Goal: Transaction & Acquisition: Book appointment/travel/reservation

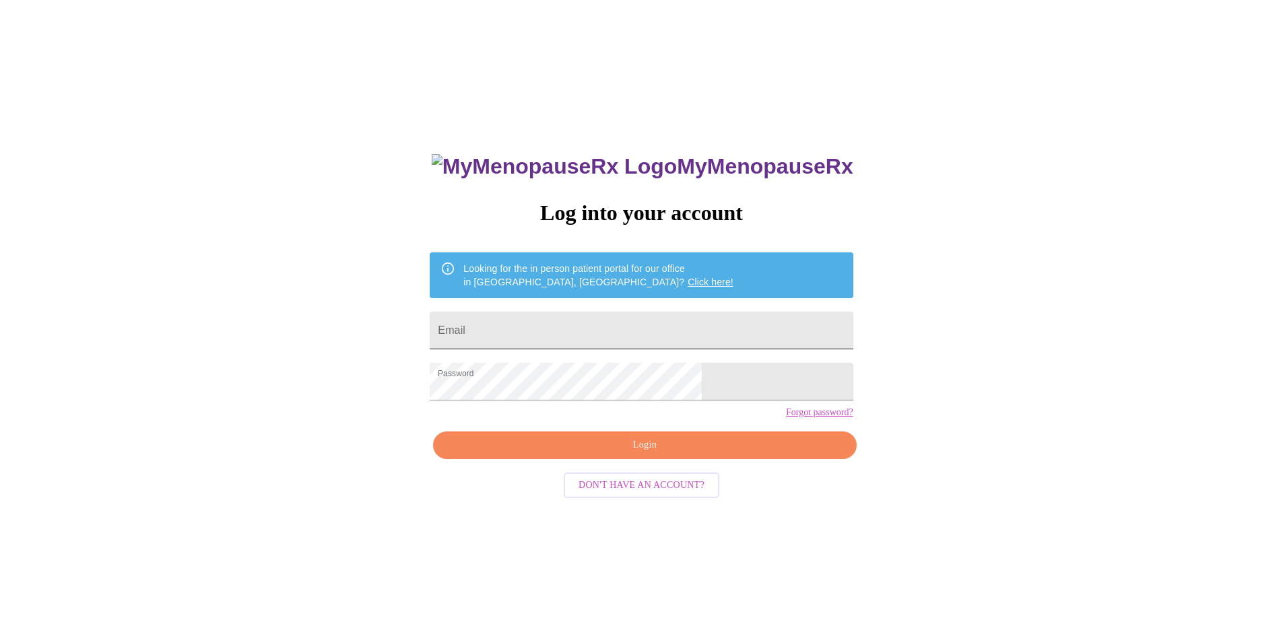
click at [566, 317] on input "Email" at bounding box center [641, 331] width 423 height 38
type input "[EMAIL_ADDRESS][DOMAIN_NAME]"
click at [662, 459] on button "Login" at bounding box center [644, 446] width 423 height 28
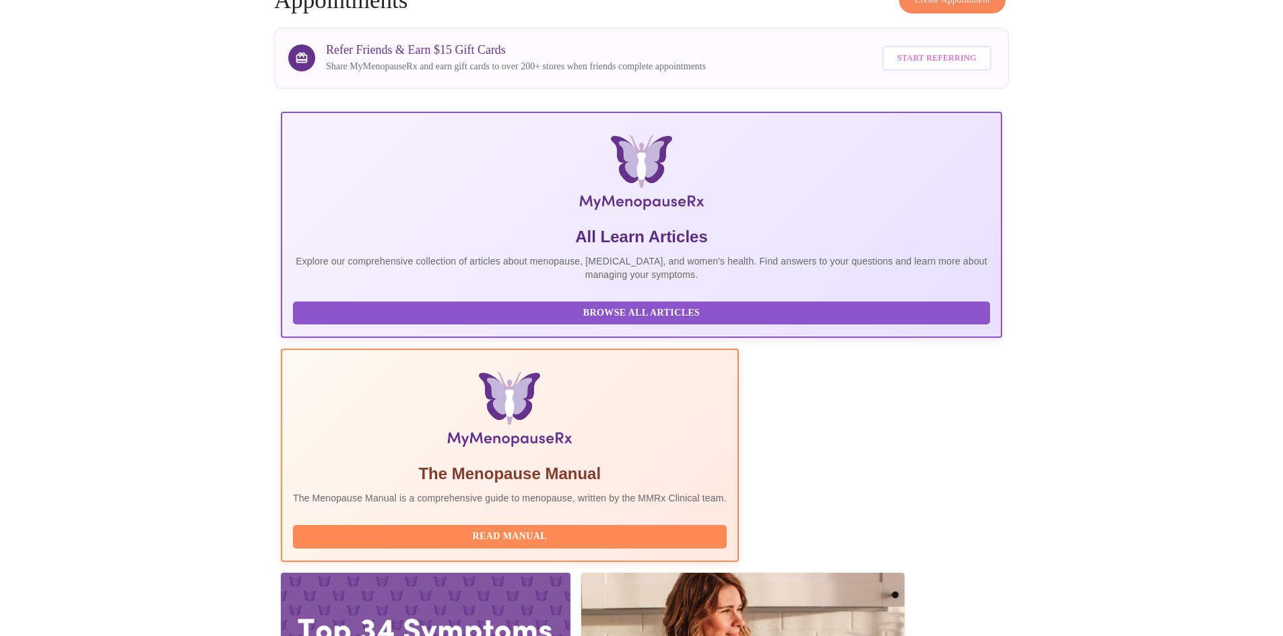
scroll to position [202, 0]
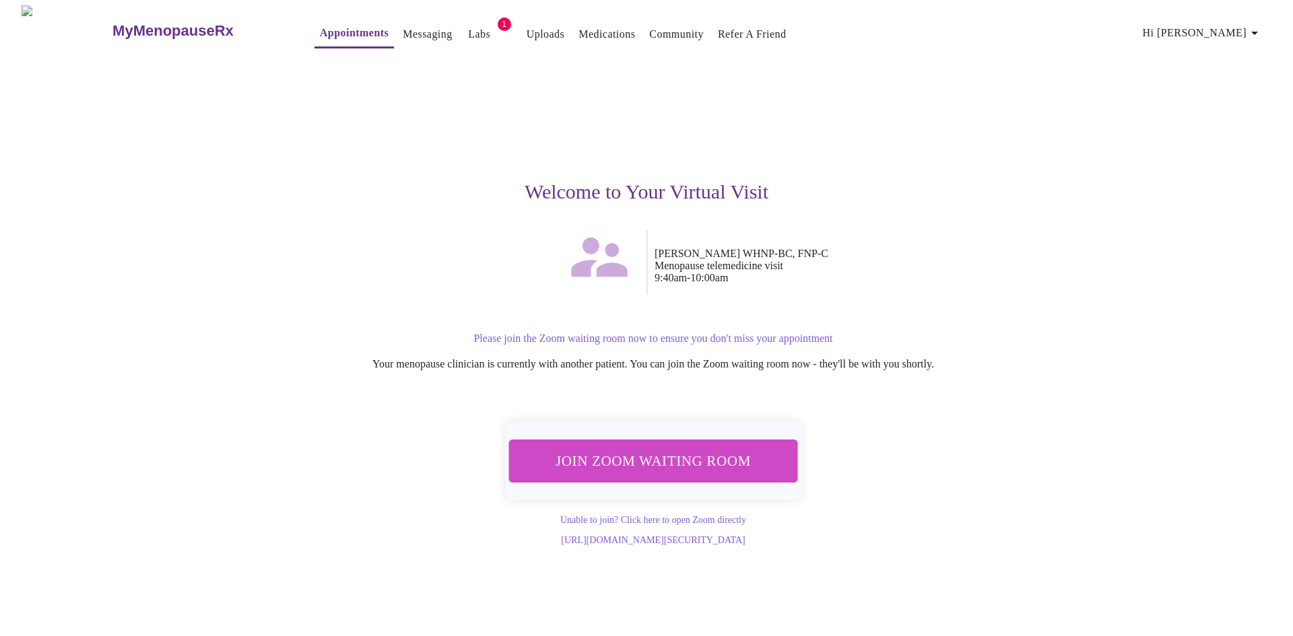
click at [639, 457] on span "Join Zoom Waiting Room" at bounding box center [654, 462] width 258 height 26
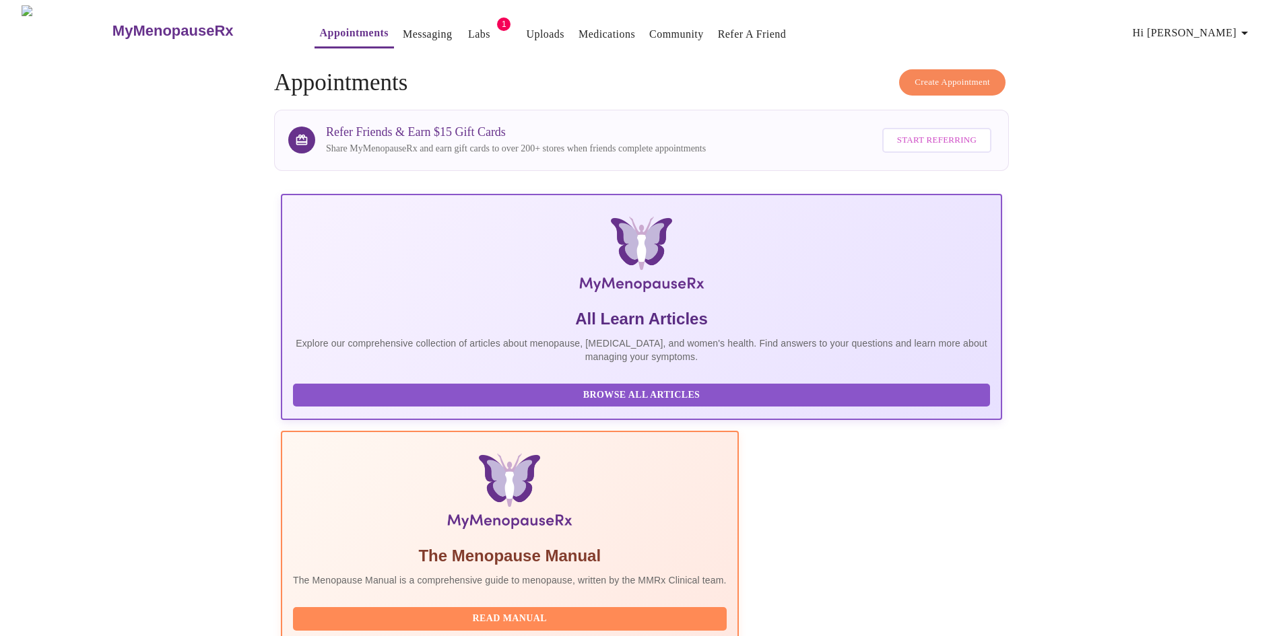
click at [468, 27] on link "Labs" at bounding box center [479, 34] width 22 height 19
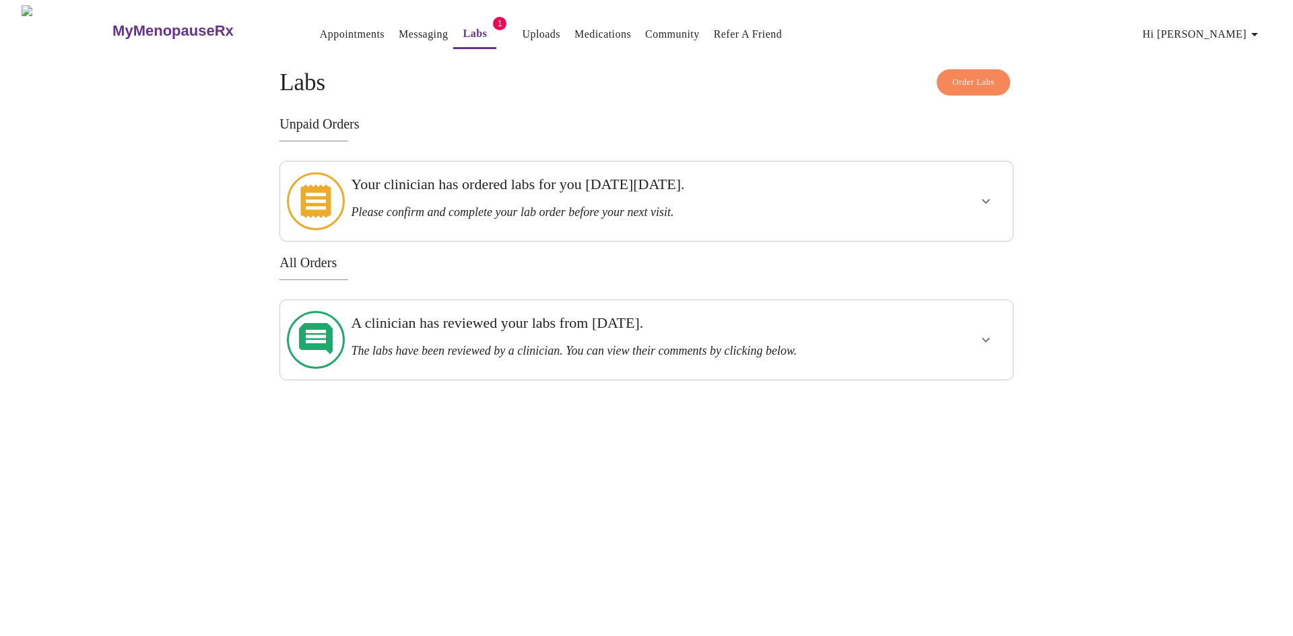
click at [548, 344] on h3 "The labs have been reviewed by a clinician. You can view their comments by clic…" at bounding box center [611, 351] width 520 height 14
click at [993, 324] on button "show more" at bounding box center [986, 340] width 32 height 32
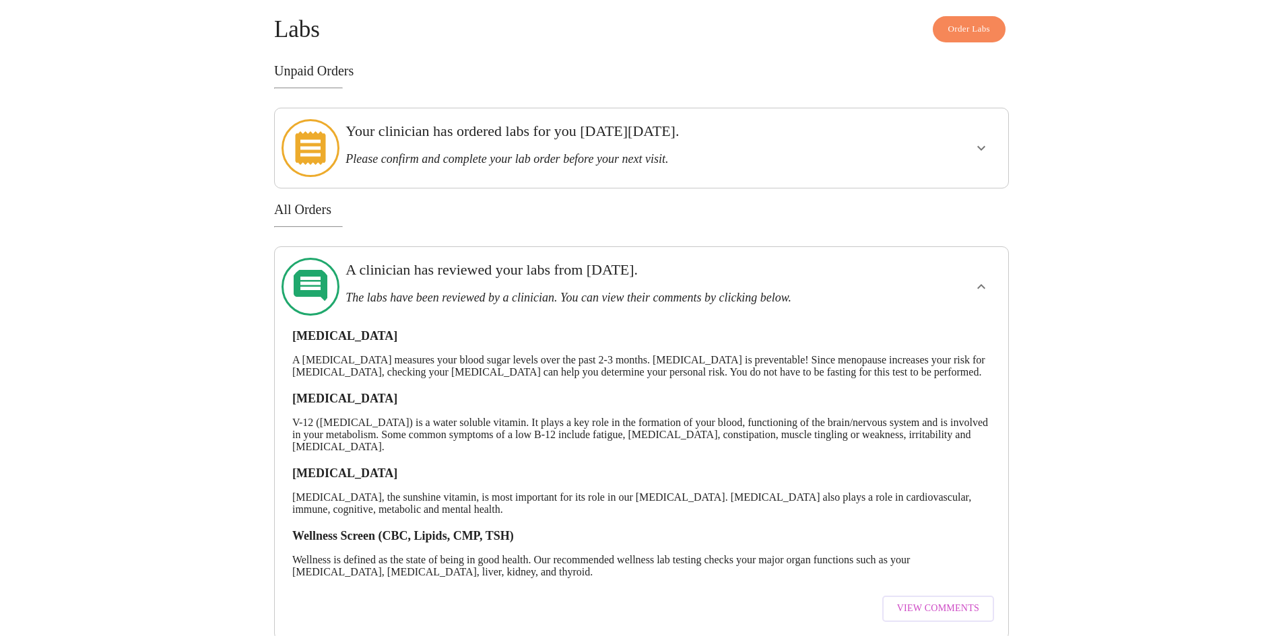
scroll to position [83, 0]
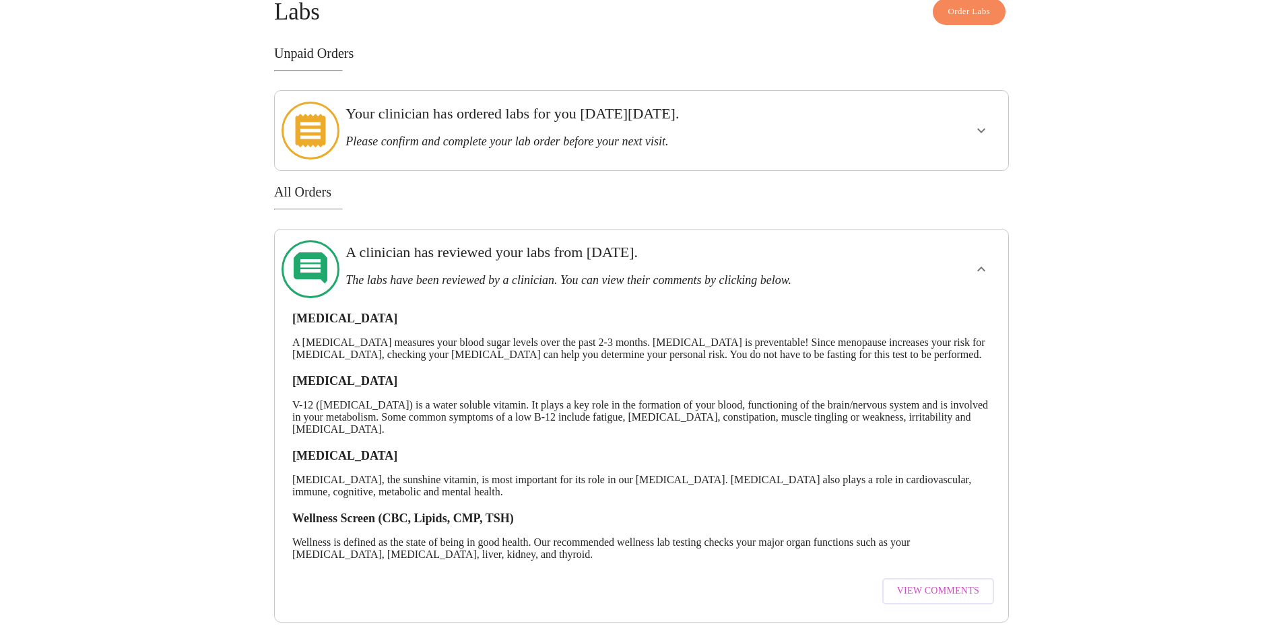
click at [911, 583] on span "View Comments" at bounding box center [938, 591] width 82 height 17
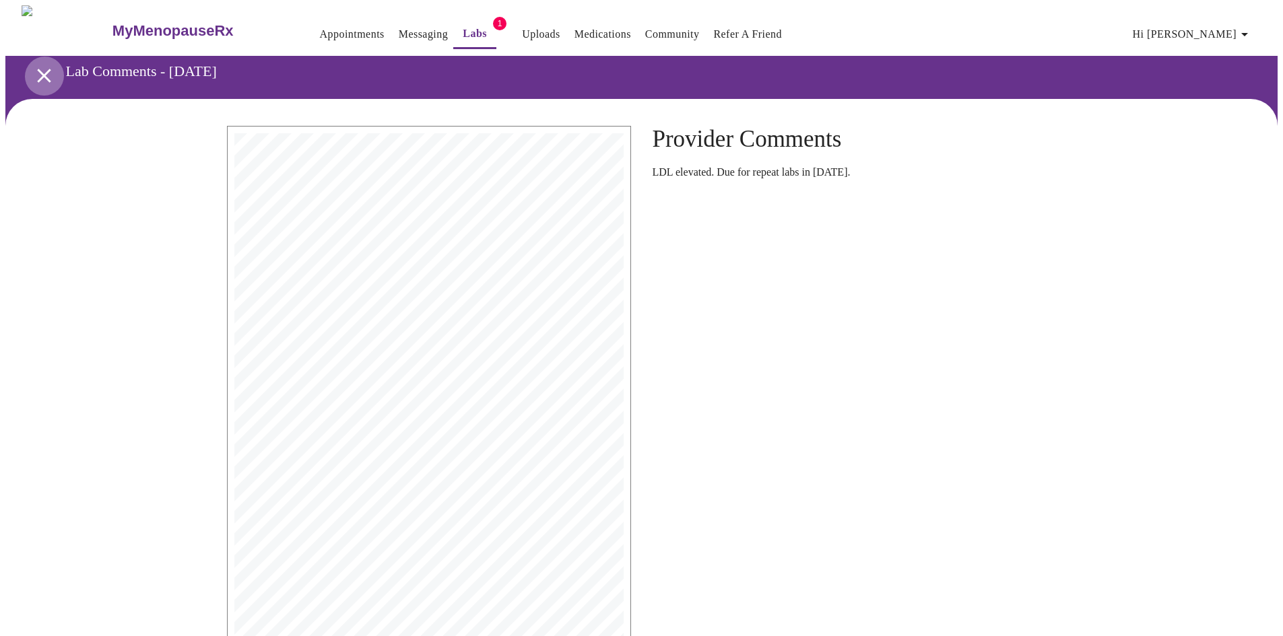
click at [42, 73] on icon "open drawer" at bounding box center [43, 75] width 13 height 13
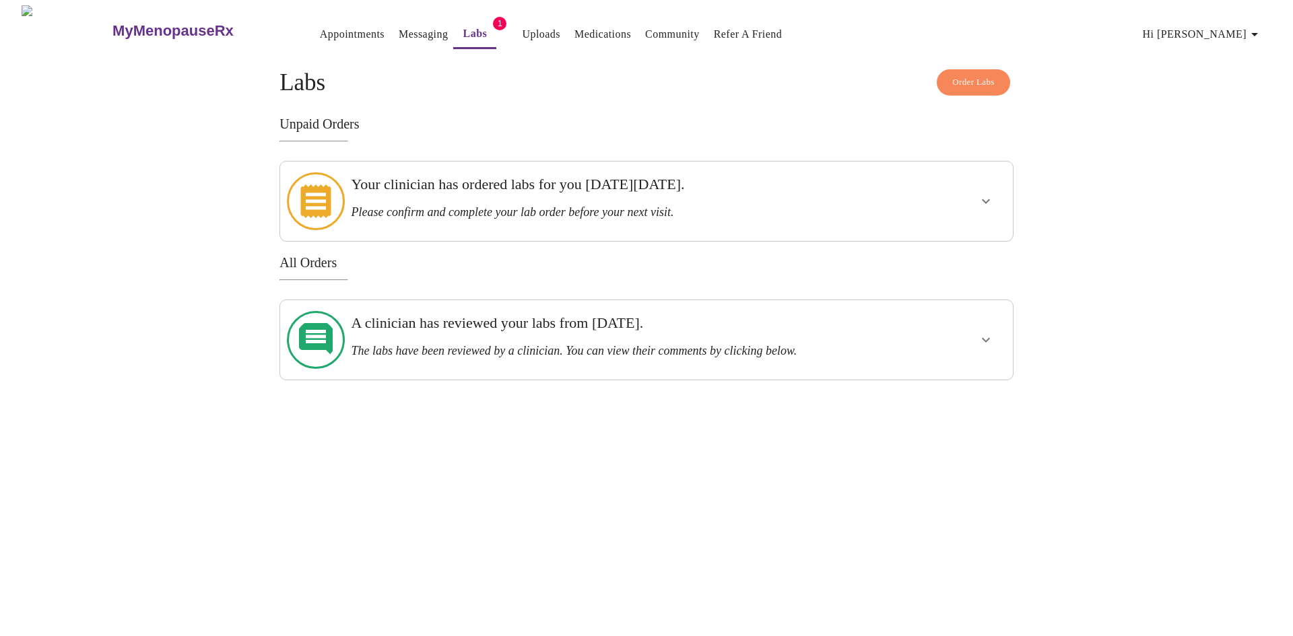
click at [984, 193] on icon "show more" at bounding box center [986, 201] width 16 height 16
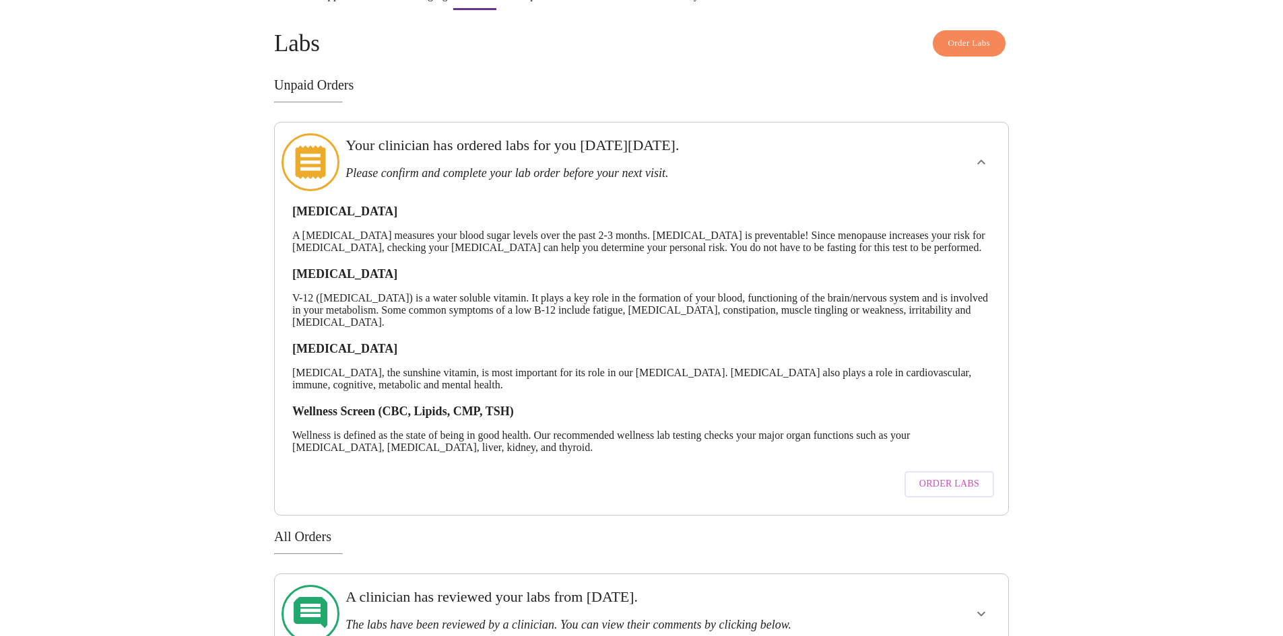
scroll to position [15, 0]
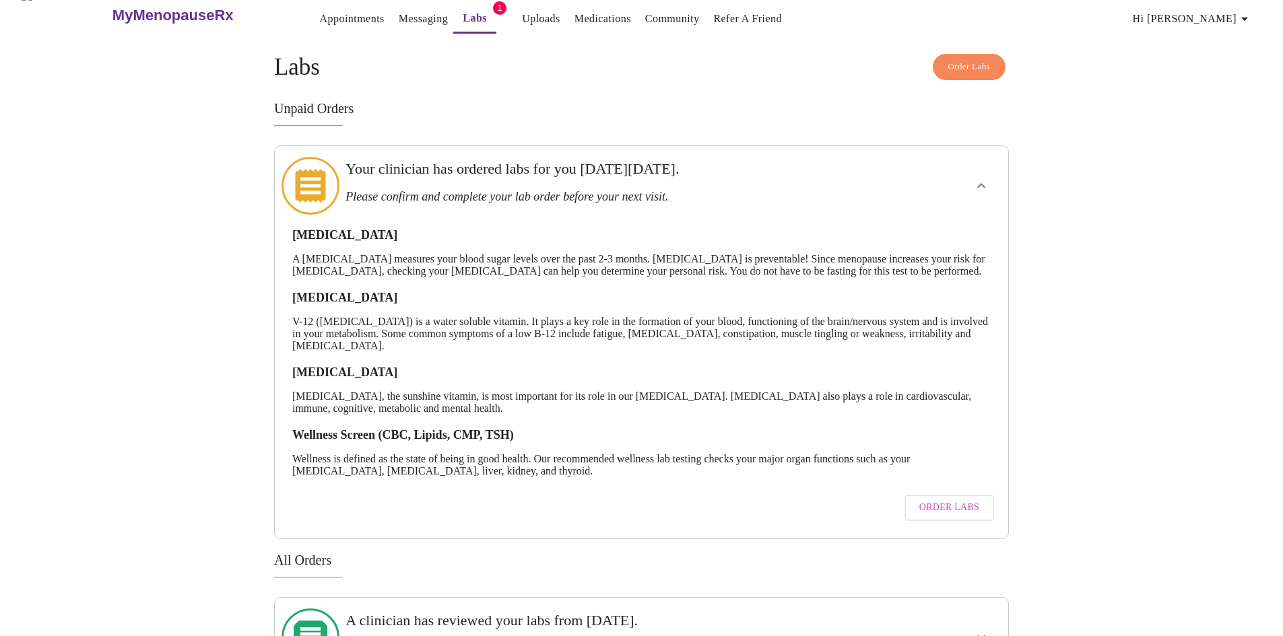
drag, startPoint x: 121, startPoint y: 327, endPoint x: 129, endPoint y: 325, distance: 8.5
click at [121, 327] on div "MyMenopauseRx Appointments Messaging Labs 1 Uploads Medications Community Refer…" at bounding box center [641, 334] width 1272 height 688
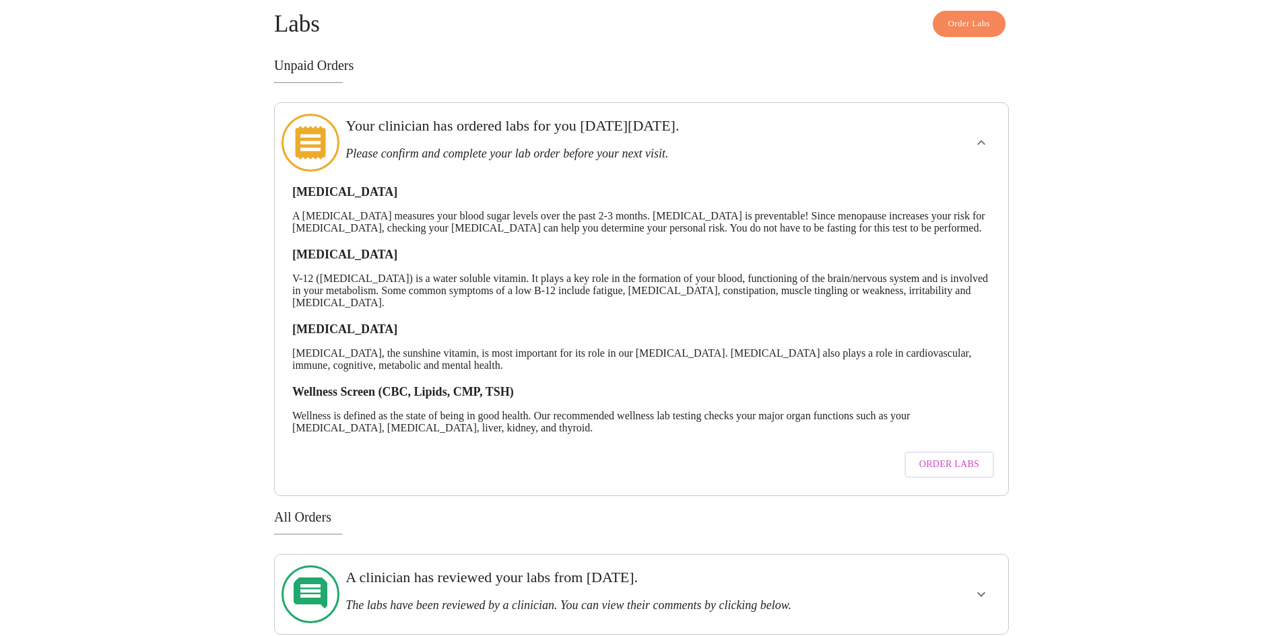
scroll to position [83, 0]
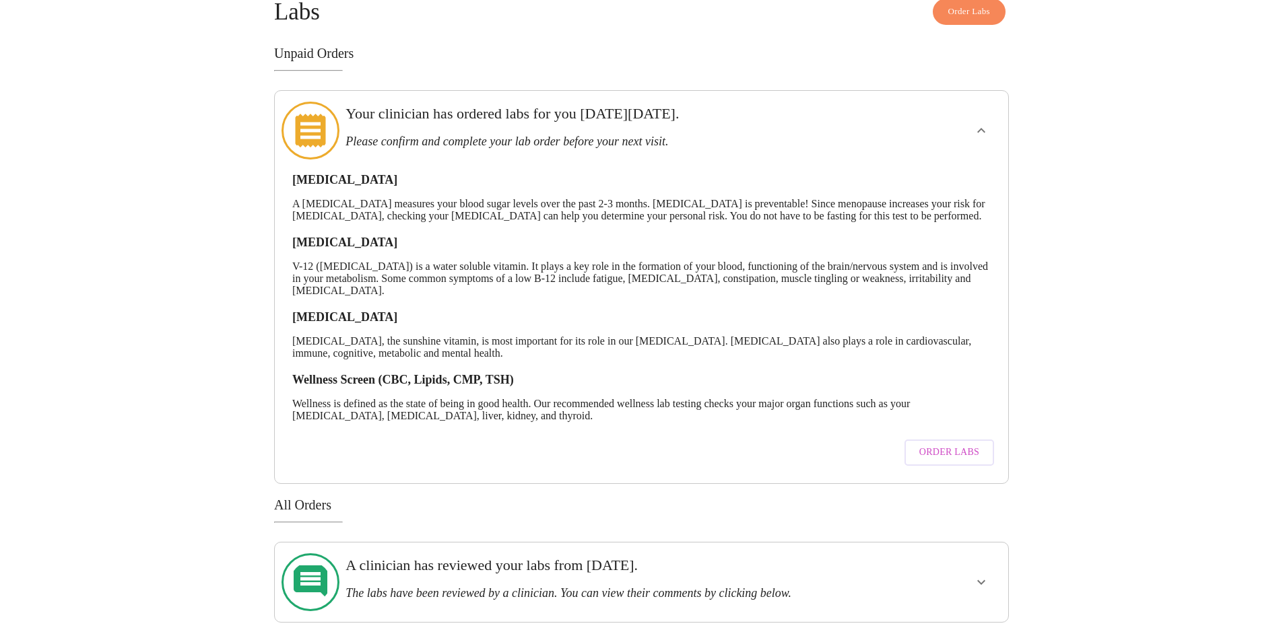
click at [992, 581] on button "show more" at bounding box center [981, 582] width 32 height 32
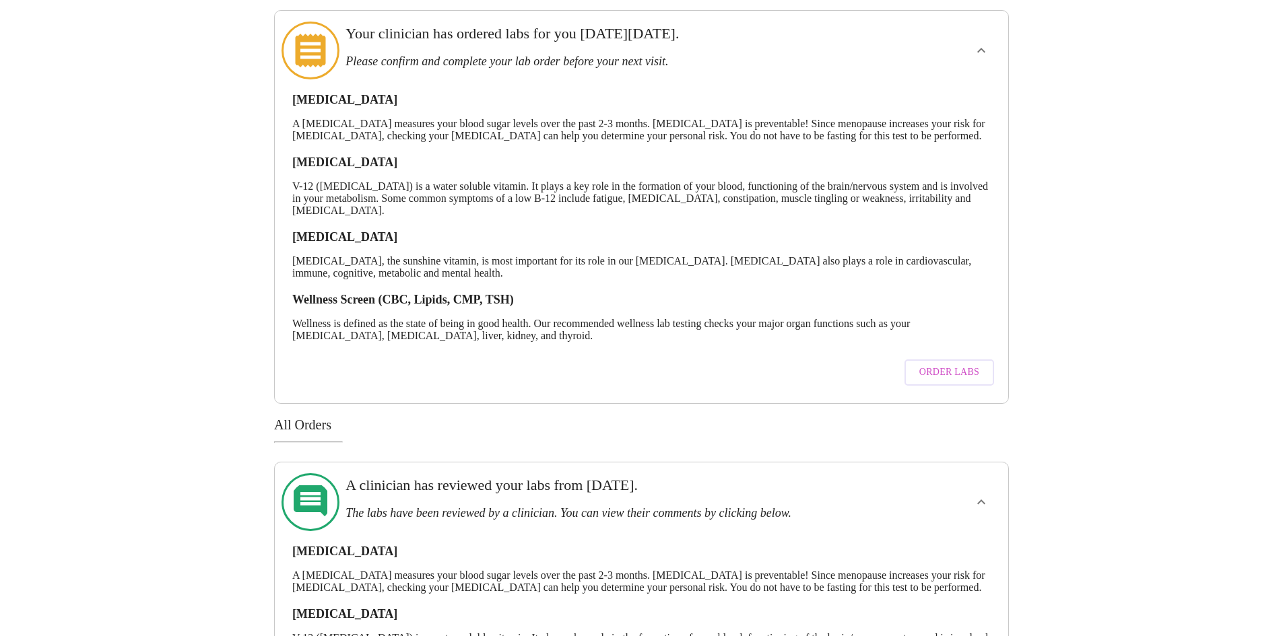
scroll to position [0, 0]
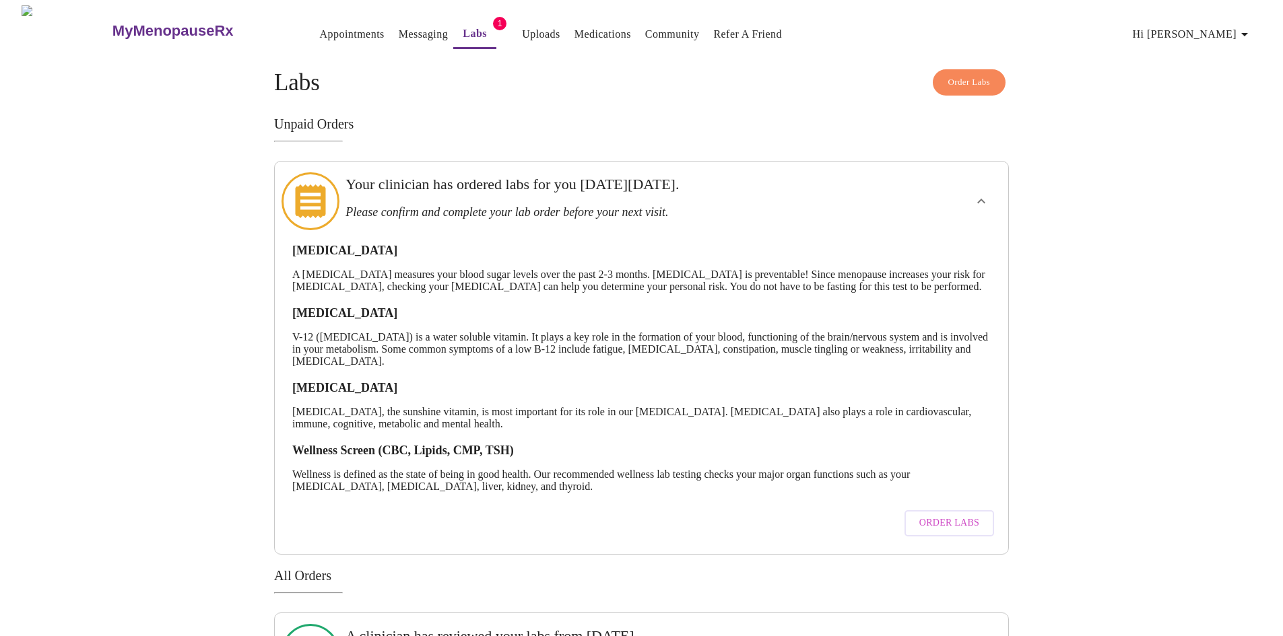
click at [463, 33] on button "Labs" at bounding box center [474, 34] width 43 height 29
click at [320, 25] on link "Appointments" at bounding box center [352, 34] width 65 height 19
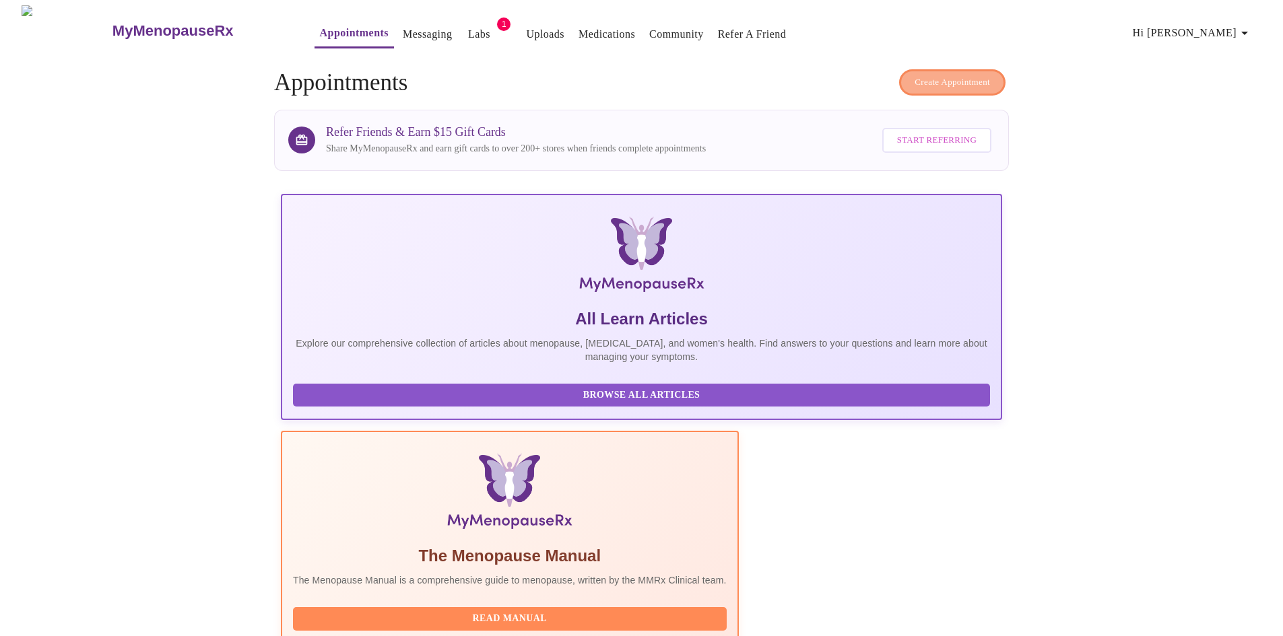
click at [962, 81] on span "Create Appointment" at bounding box center [952, 82] width 75 height 15
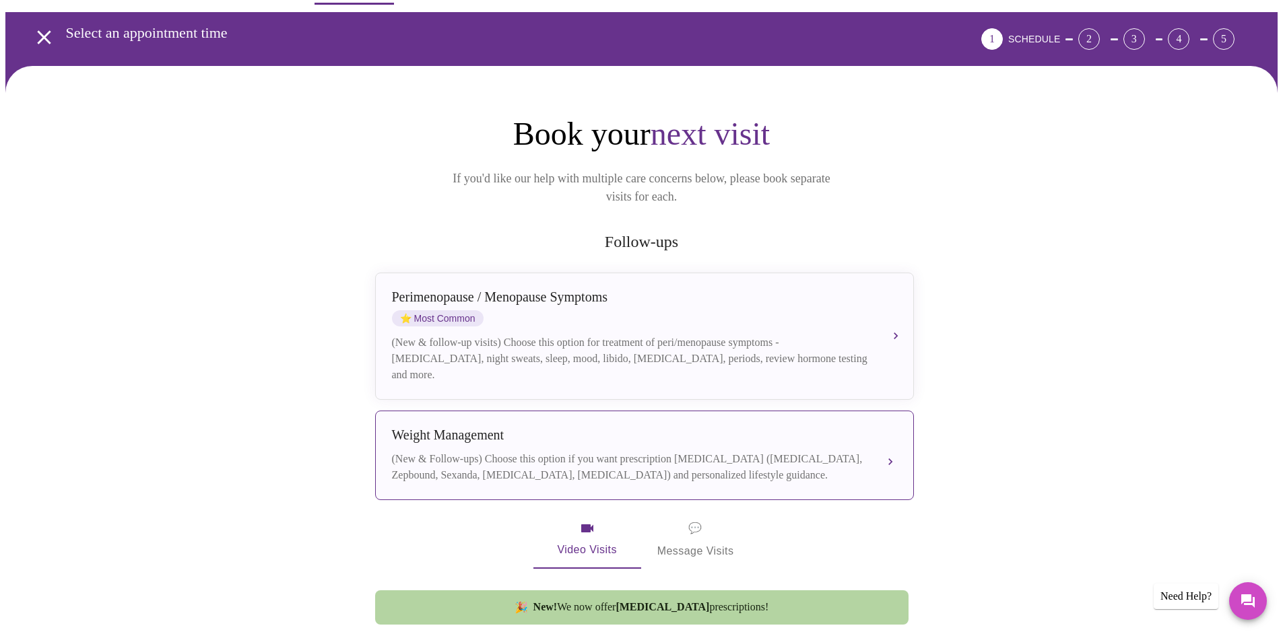
scroll to position [67, 0]
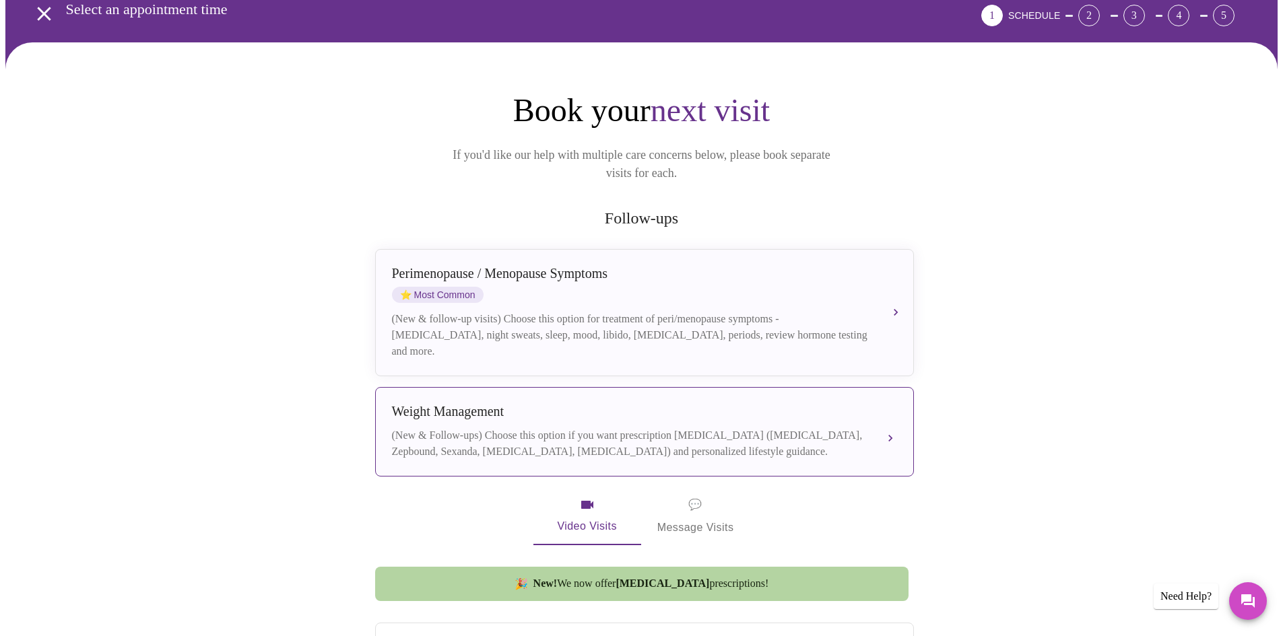
click at [670, 436] on div "(New & Follow-ups) Choose this option if you want prescription weight managemen…" at bounding box center [631, 444] width 478 height 32
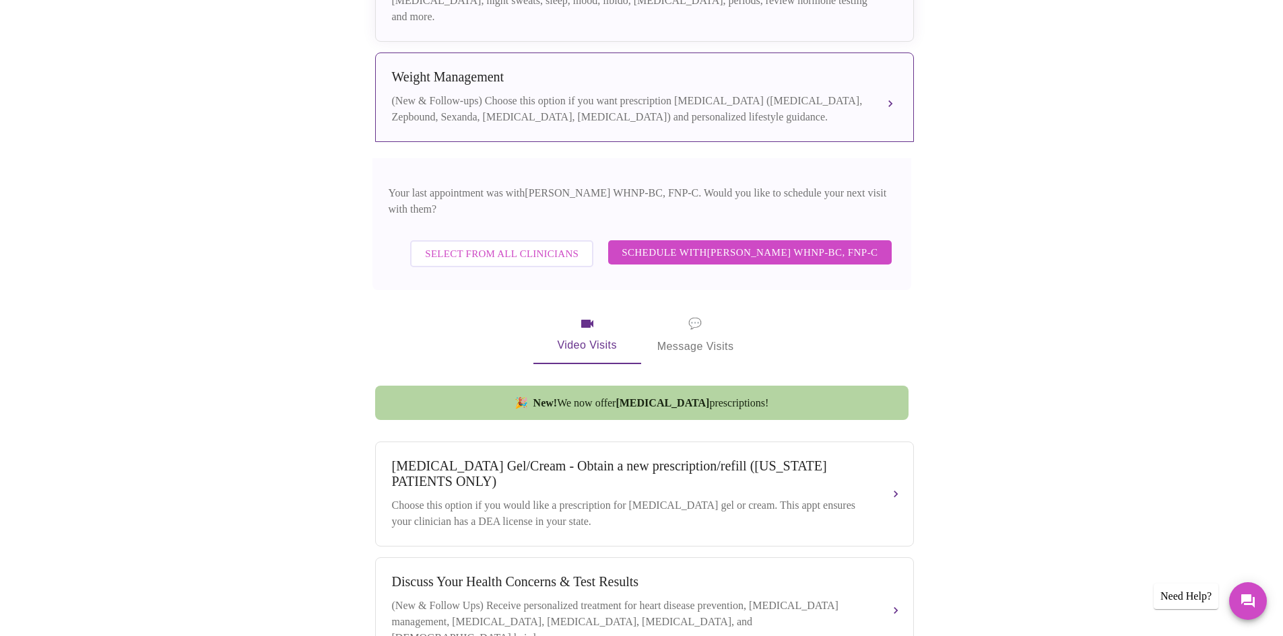
scroll to position [404, 0]
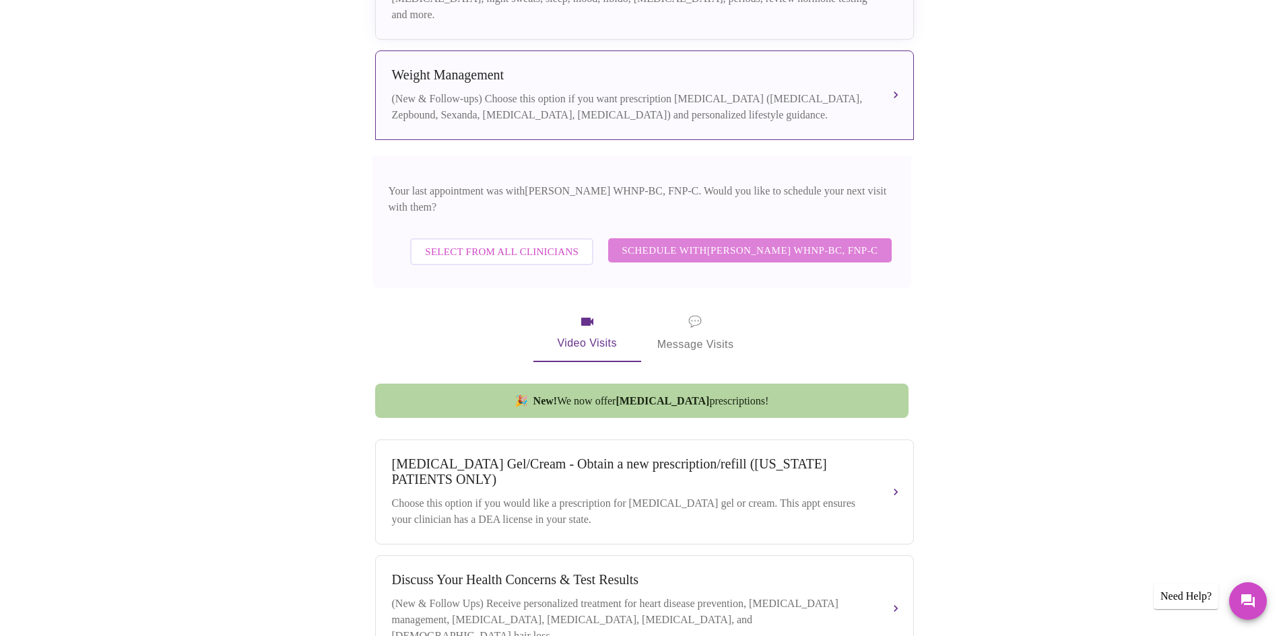
click at [727, 242] on span "Schedule with Jenny Kowalczyk WHNP-BC, FNP-C" at bounding box center [750, 251] width 256 height 18
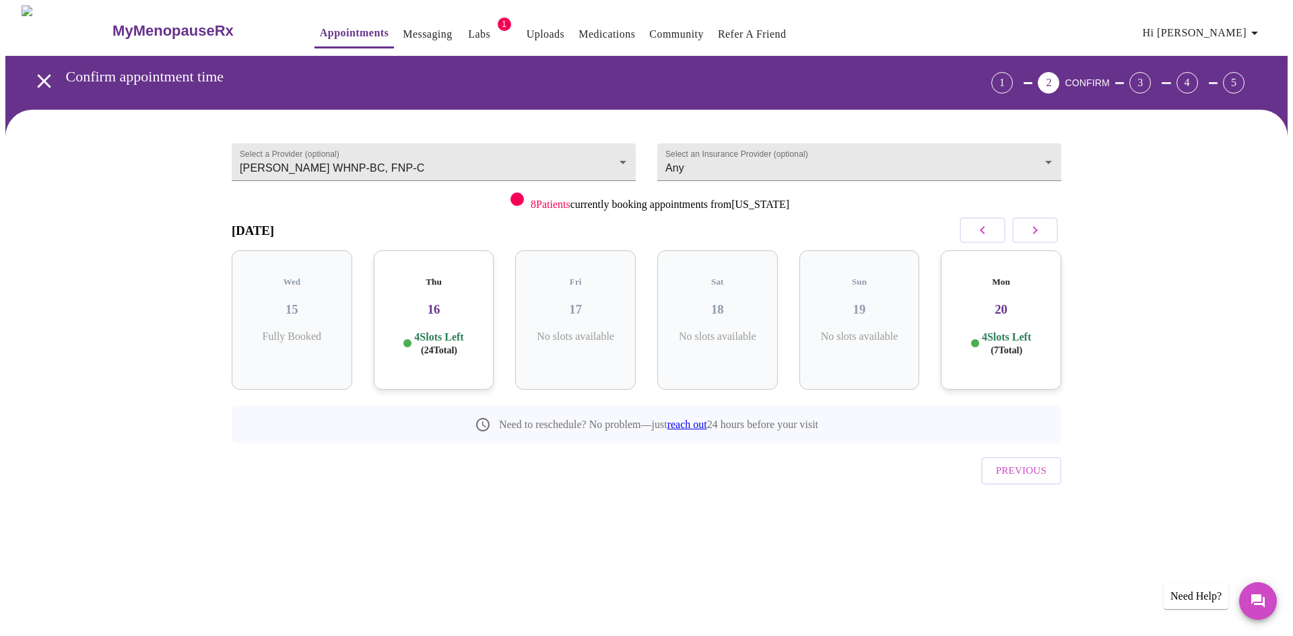
click at [1047, 233] on button "button" at bounding box center [1035, 231] width 46 height 26
click at [683, 302] on h3 "10" at bounding box center [717, 309] width 99 height 15
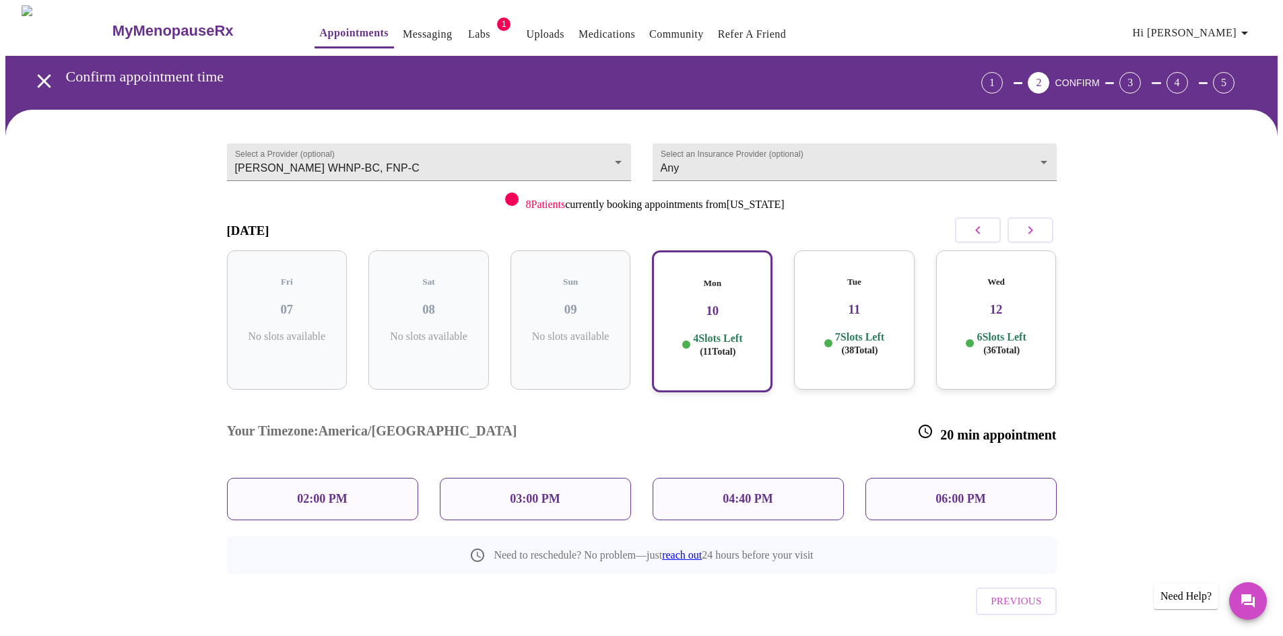
click at [361, 478] on div "02:00 PM" at bounding box center [322, 499] width 191 height 42
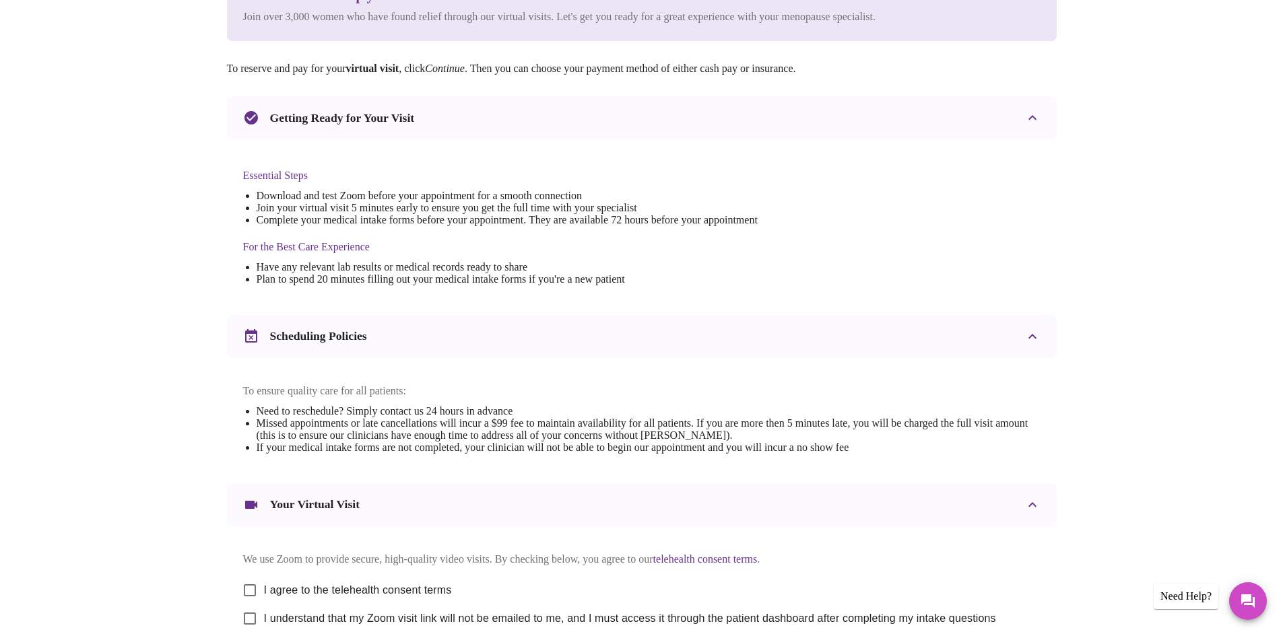
scroll to position [337, 0]
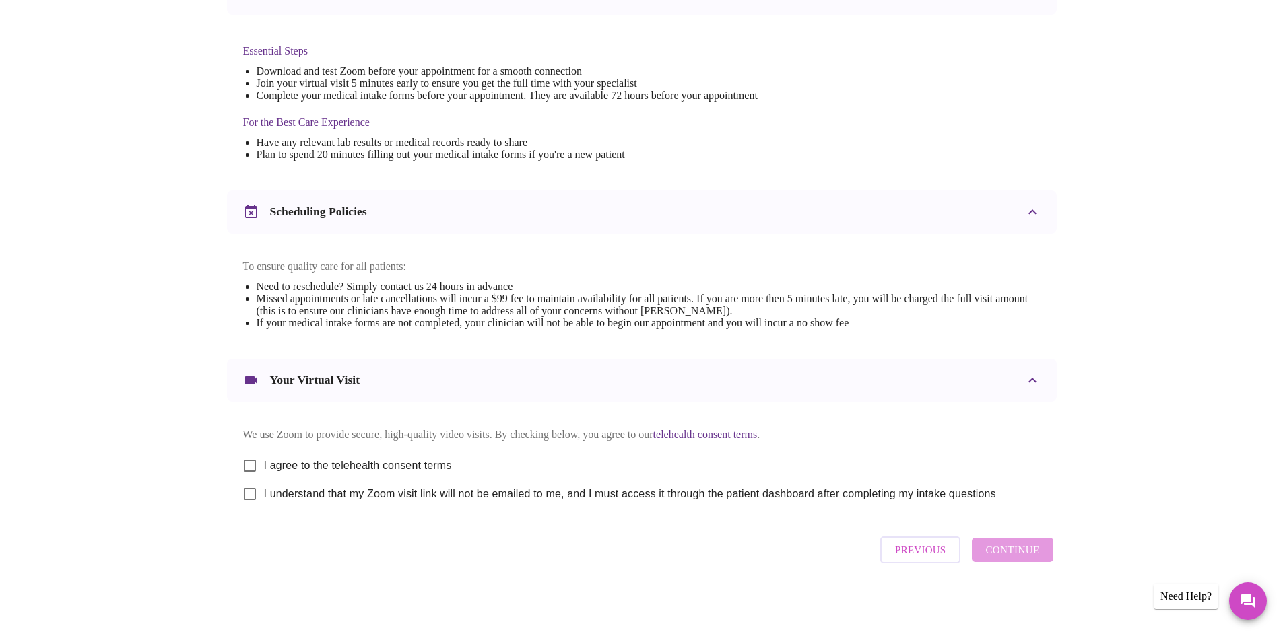
click at [255, 465] on input "I agree to the telehealth consent terms" at bounding box center [250, 466] width 28 height 28
checkbox input "true"
click at [246, 502] on input "I understand that my Zoom visit link will not be emailed to me, and I must acce…" at bounding box center [250, 494] width 28 height 28
checkbox input "true"
click at [1030, 559] on span "Continue" at bounding box center [1012, 550] width 54 height 18
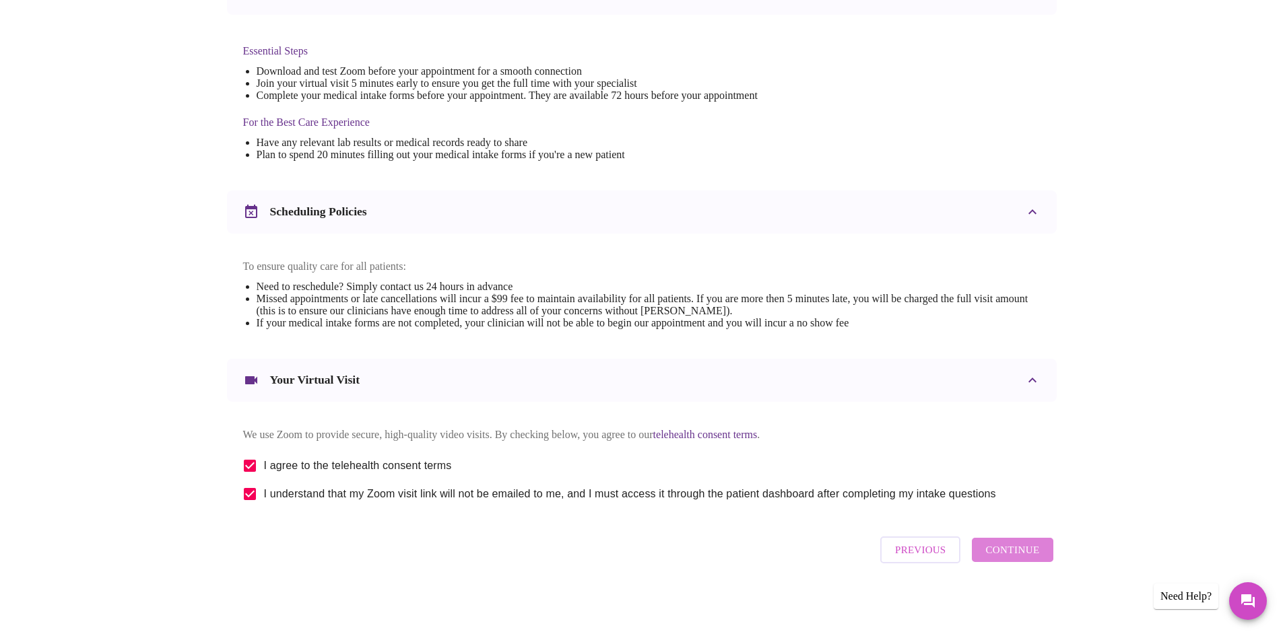
scroll to position [0, 0]
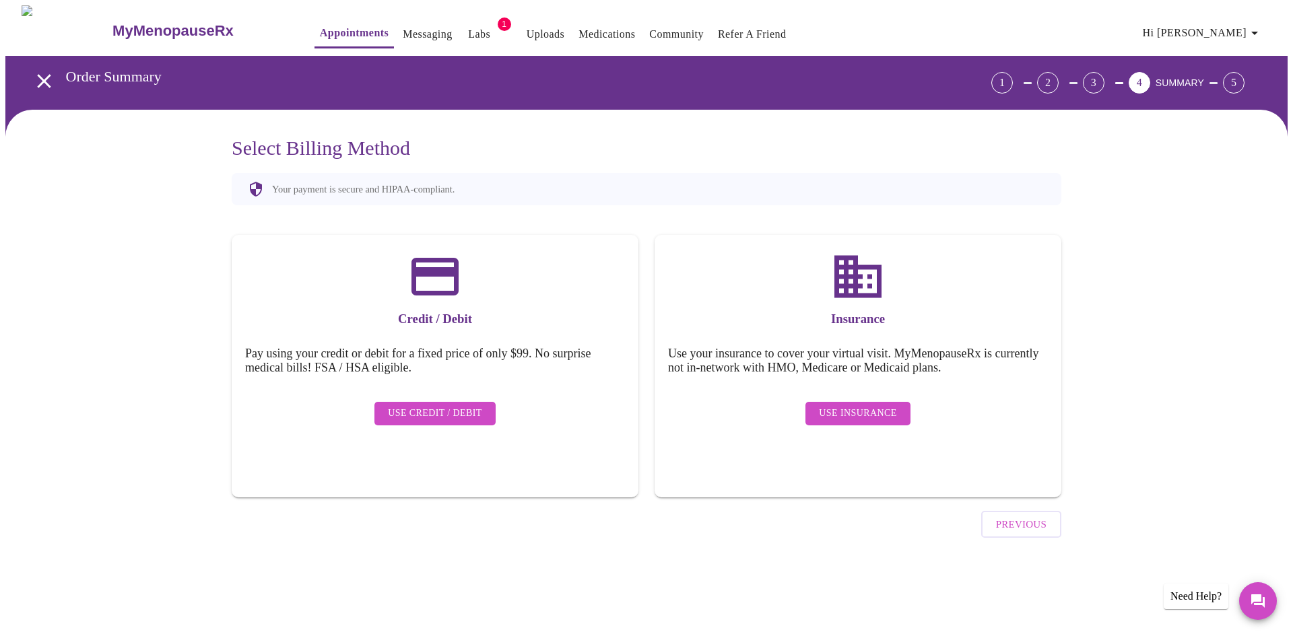
click at [829, 405] on span "Use Insurance" at bounding box center [857, 413] width 77 height 17
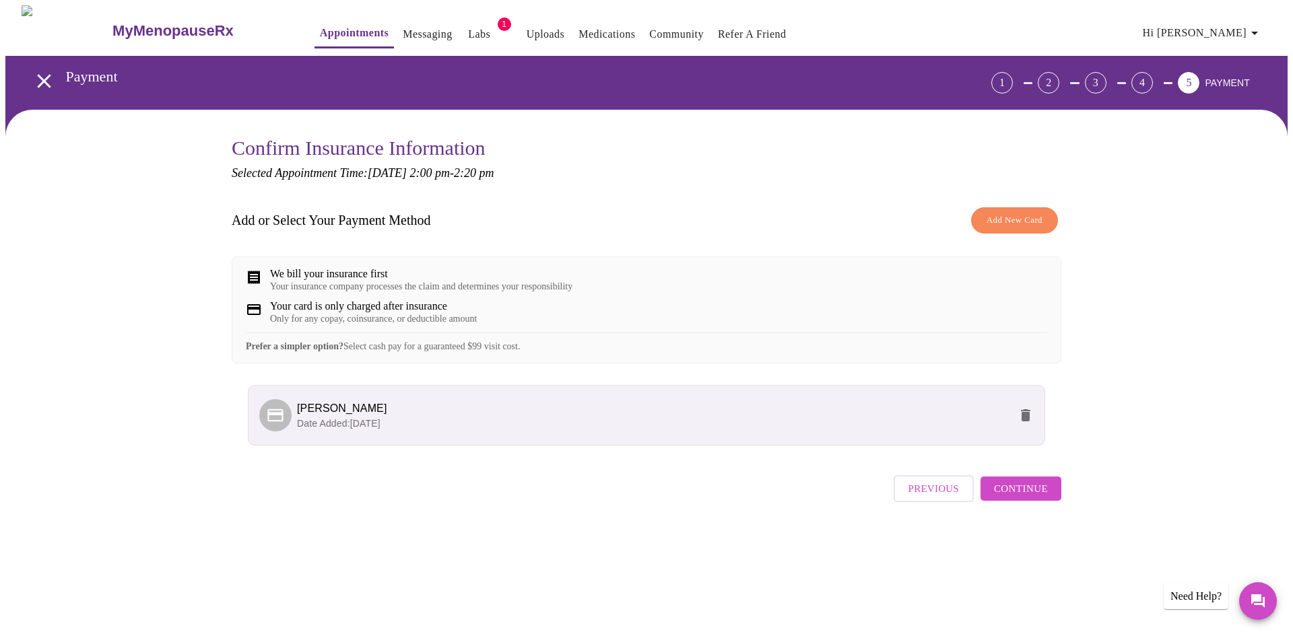
click at [1051, 501] on button "Continue" at bounding box center [1021, 489] width 81 height 24
